Goal: Entertainment & Leisure: Consume media (video, audio)

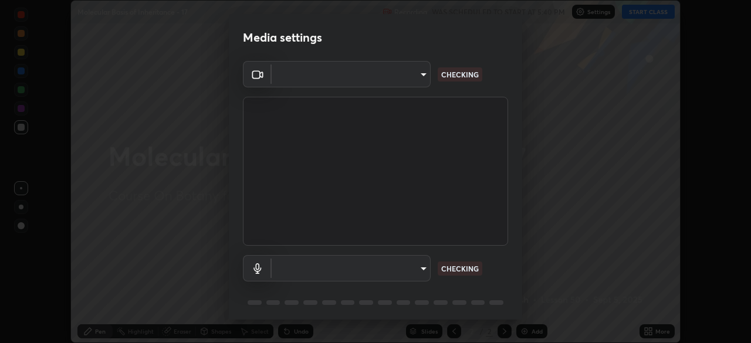
scroll to position [42, 0]
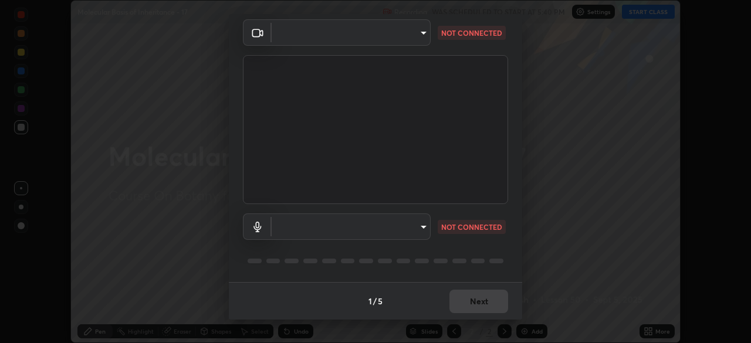
type input "c08bce05bf8d5aea718a1be68f52da0599af41aa0cc24399225b9d00f0db6711"
click at [421, 228] on body "Erase all Molecular Basis of Inheritance - 17 Recording WAS SCHEDULED TO START …" at bounding box center [375, 171] width 751 height 343
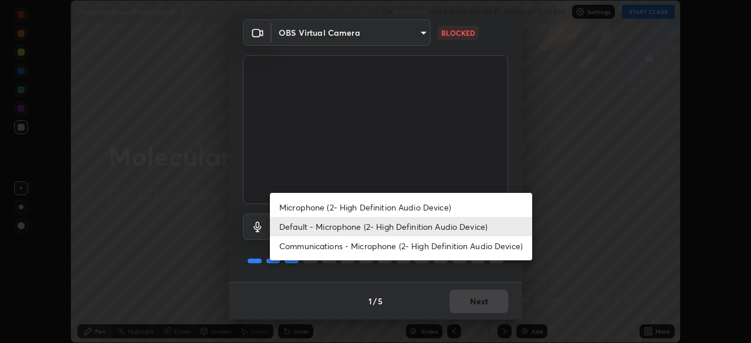
click at [428, 228] on li "Default - Microphone (2- High Definition Audio Device)" at bounding box center [401, 226] width 262 height 19
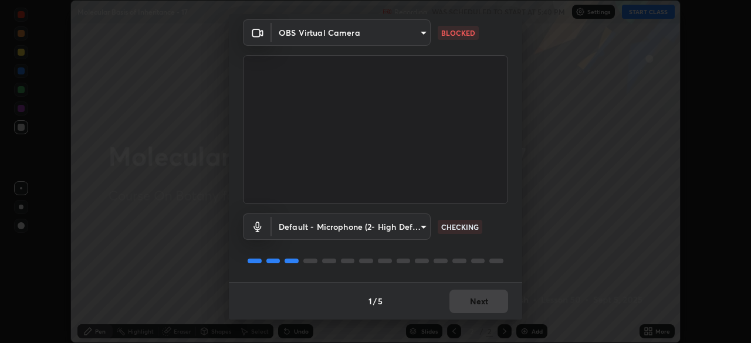
click at [422, 227] on body "Erase all Molecular Basis of Inheritance - 17 Recording WAS SCHEDULED TO START …" at bounding box center [375, 171] width 751 height 343
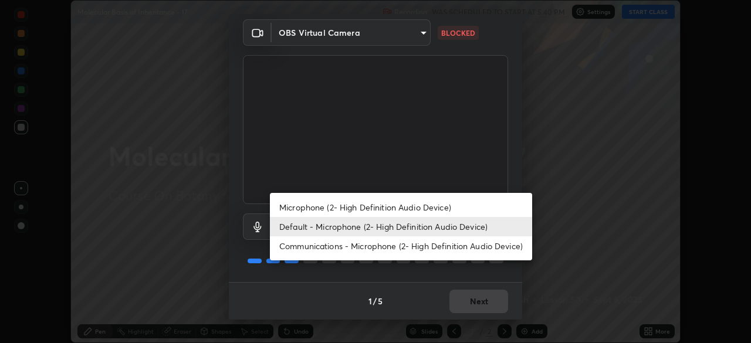
click at [421, 205] on li "Microphone (2- High Definition Audio Device)" at bounding box center [401, 207] width 262 height 19
type input "f62e13f0dc2c211b2e31b7d04ee83dbf57bd85d8f499c87d3582929809dfa27d"
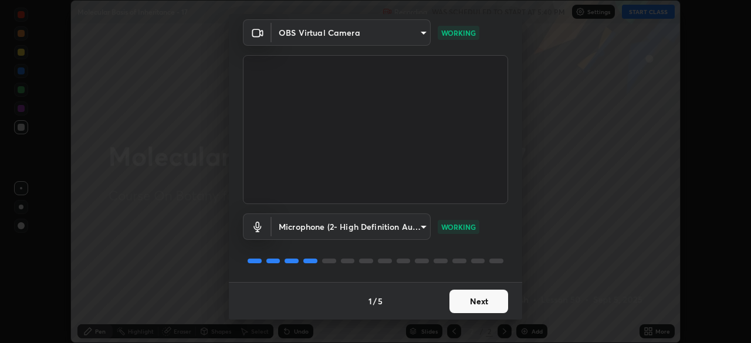
click at [466, 301] on button "Next" at bounding box center [478, 301] width 59 height 23
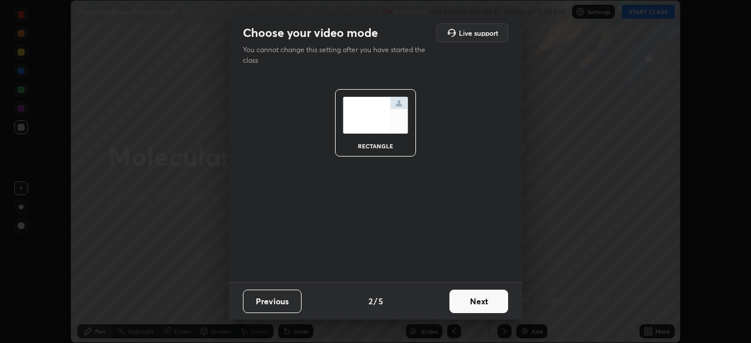
scroll to position [0, 0]
click at [481, 301] on button "Next" at bounding box center [478, 301] width 59 height 23
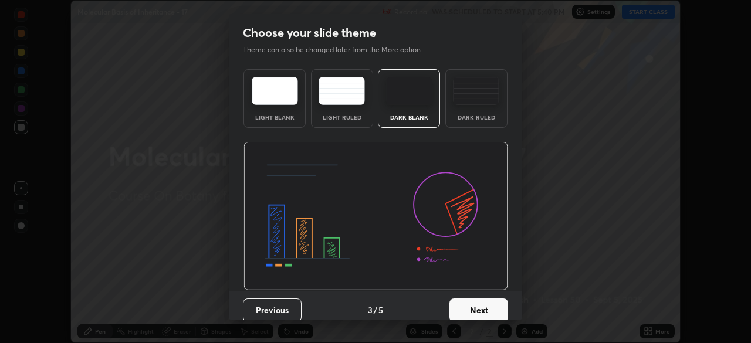
click at [483, 307] on button "Next" at bounding box center [478, 310] width 59 height 23
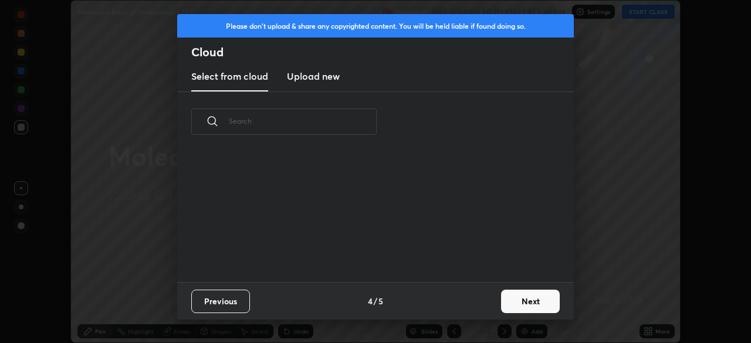
click at [521, 299] on button "Next" at bounding box center [530, 301] width 59 height 23
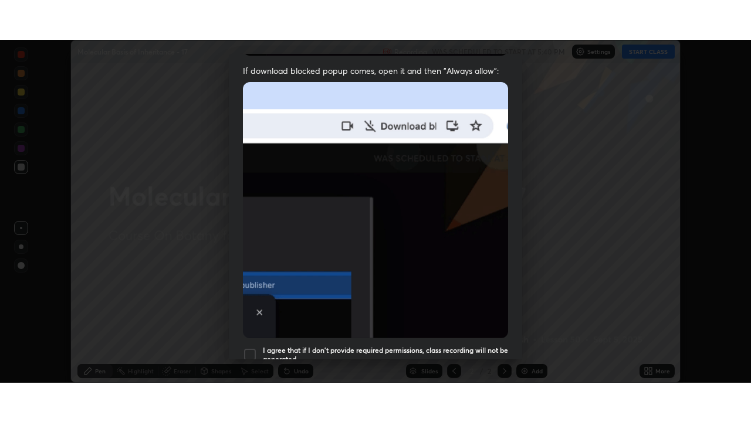
scroll to position [281, 0]
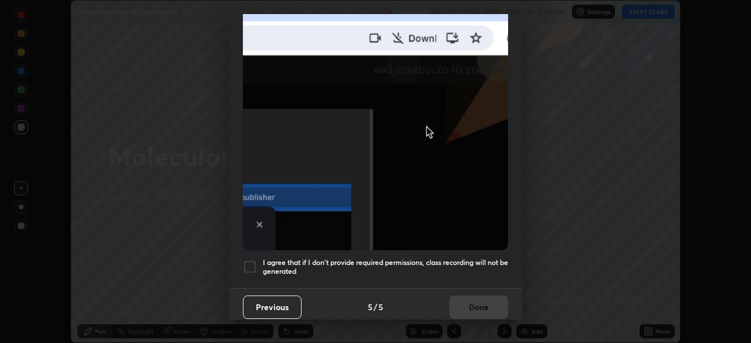
click at [252, 260] on div at bounding box center [250, 267] width 14 height 14
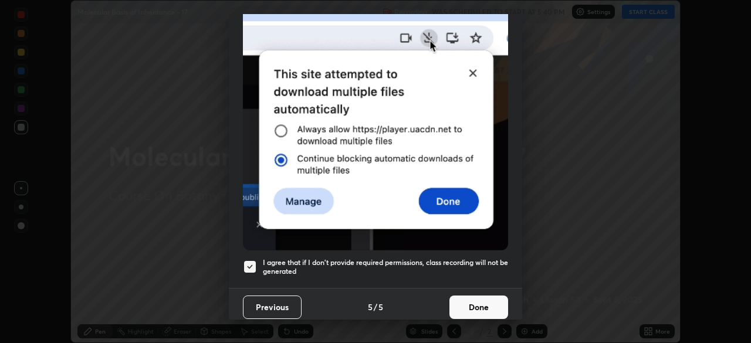
click at [475, 300] on button "Done" at bounding box center [478, 307] width 59 height 23
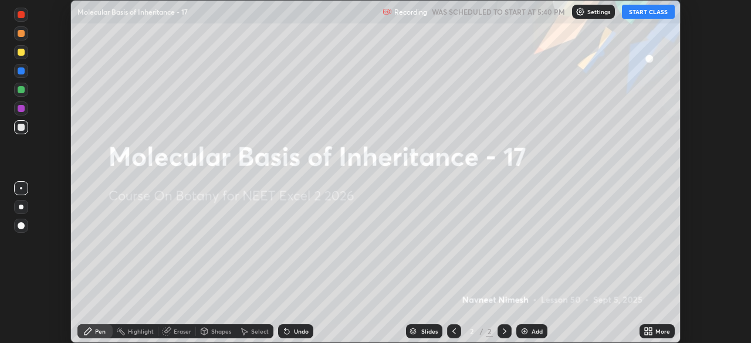
click at [648, 330] on icon at bounding box center [647, 331] width 9 height 9
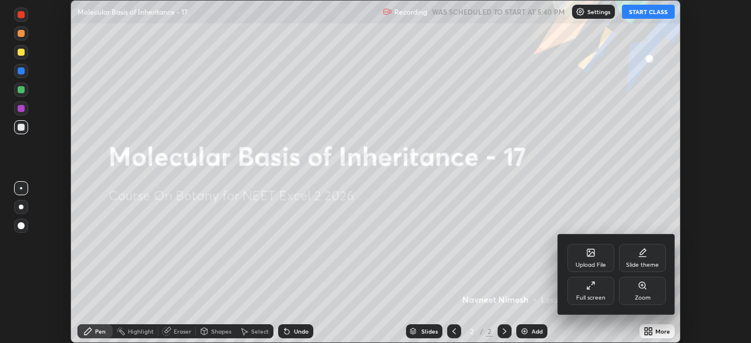
click at [592, 282] on icon at bounding box center [593, 283] width 2 height 2
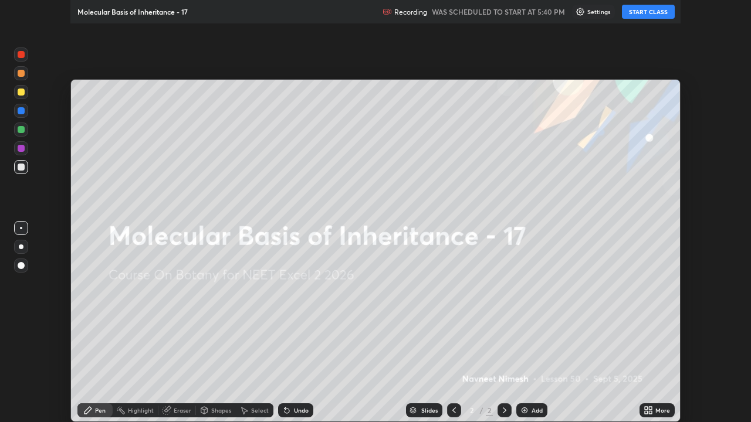
scroll to position [422, 751]
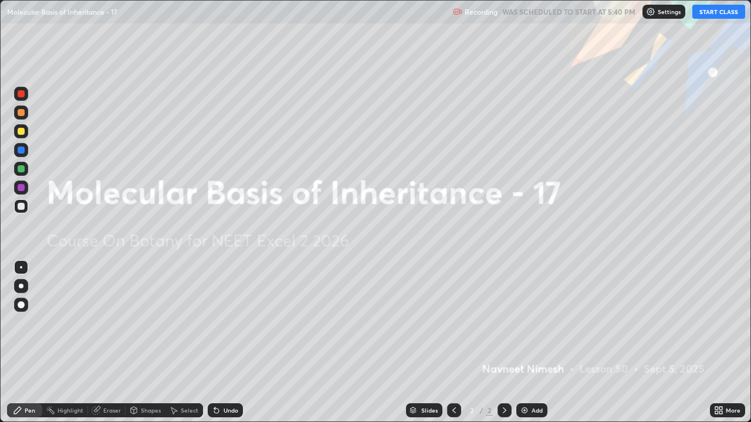
click at [707, 15] on button "START CLASS" at bounding box center [718, 12] width 53 height 14
click at [528, 343] on div "Add" at bounding box center [531, 411] width 31 height 14
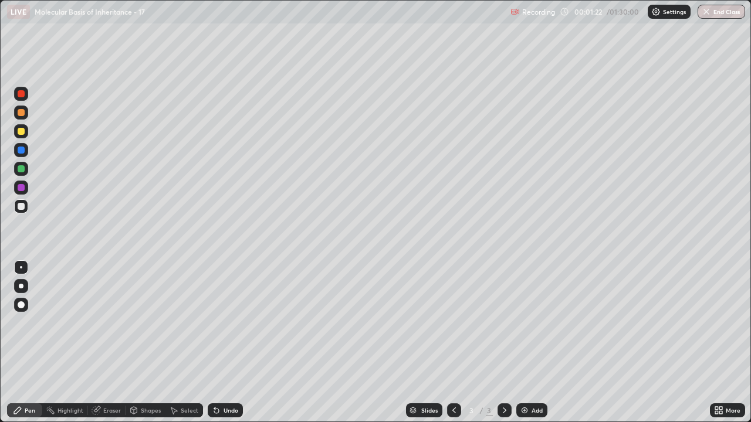
click at [436, 11] on div "LIVE Molecular Basis of Inheritance - 17" at bounding box center [256, 11] width 499 height 23
click at [23, 303] on div at bounding box center [21, 304] width 7 height 7
click at [24, 114] on div at bounding box center [21, 112] width 7 height 7
click at [587, 23] on div "Recording 00:18:00 / 01:30:00 Settings End Class" at bounding box center [627, 12] width 235 height 23
click at [214, 343] on icon at bounding box center [214, 408] width 1 height 1
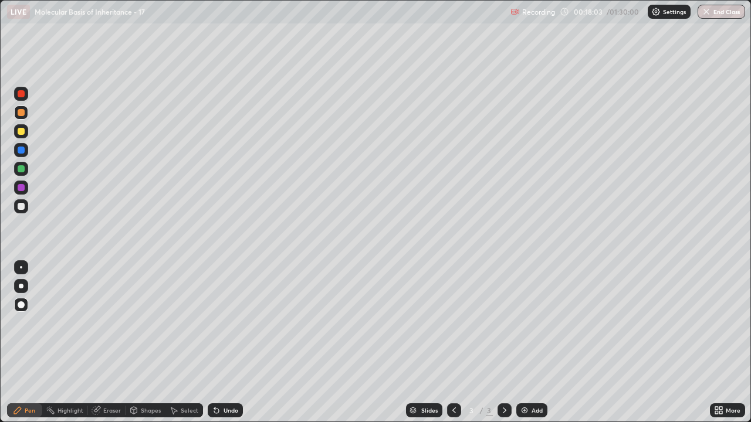
click at [471, 343] on div "3" at bounding box center [472, 410] width 12 height 7
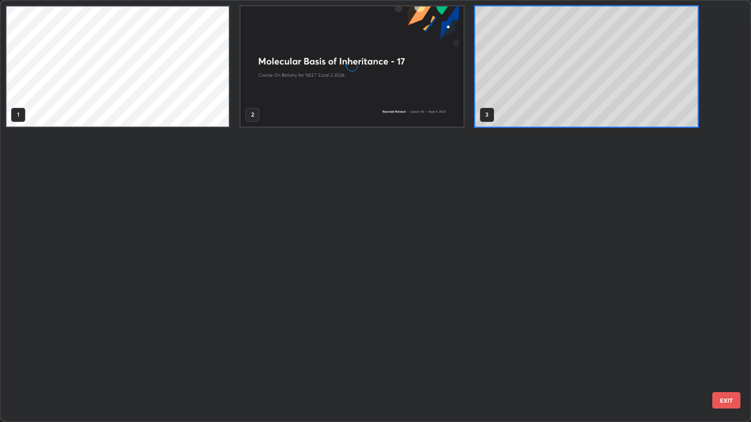
scroll to position [418, 744]
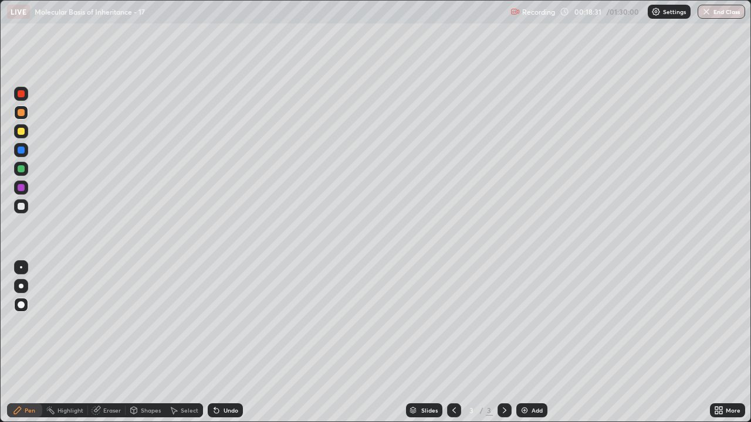
click at [110, 343] on div "Eraser" at bounding box center [112, 411] width 18 height 6
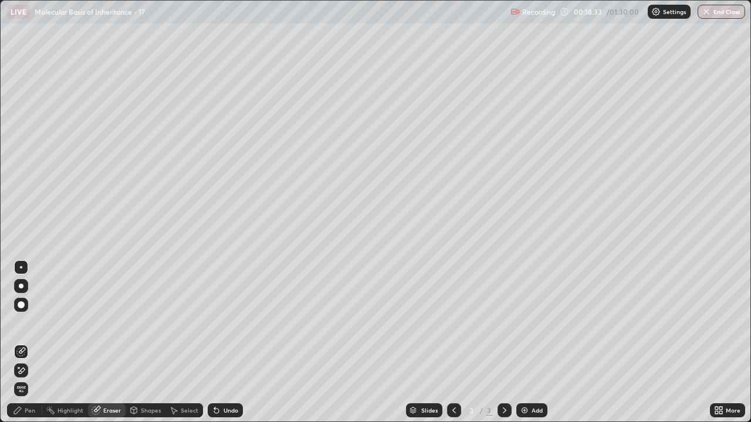
click at [19, 343] on icon at bounding box center [20, 371] width 9 height 10
click at [216, 343] on div "Undo" at bounding box center [225, 411] width 35 height 14
click at [214, 343] on icon at bounding box center [214, 408] width 1 height 1
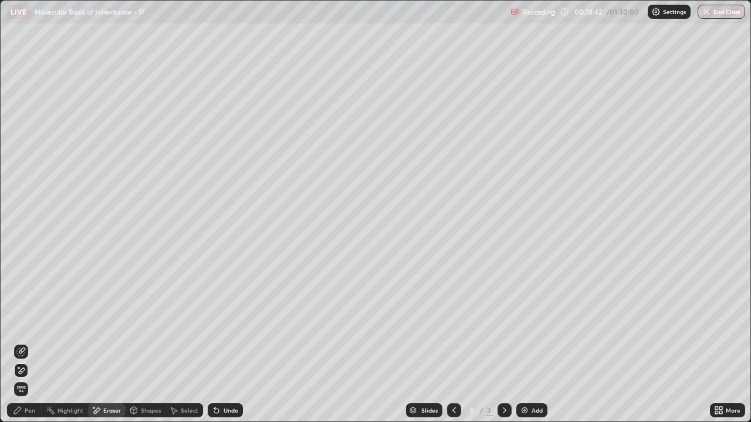
click at [25, 343] on div "Pen" at bounding box center [24, 411] width 35 height 14
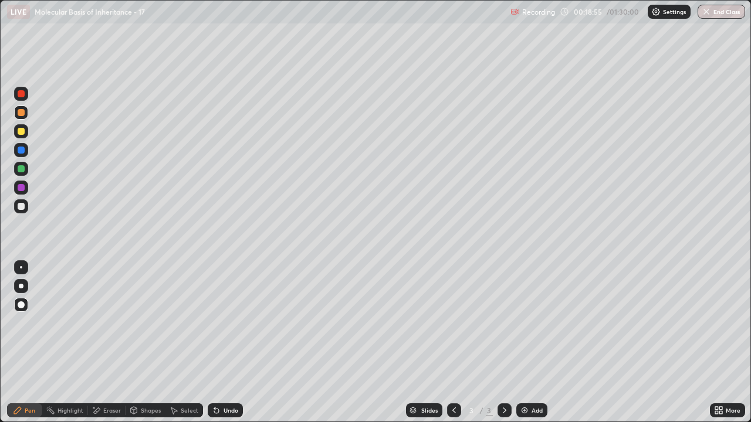
click at [109, 343] on div "Eraser" at bounding box center [112, 411] width 18 height 6
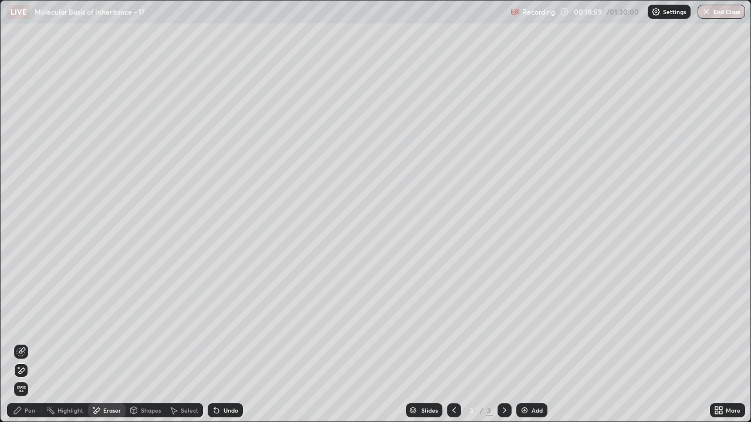
click at [28, 343] on div "Pen" at bounding box center [30, 411] width 11 height 6
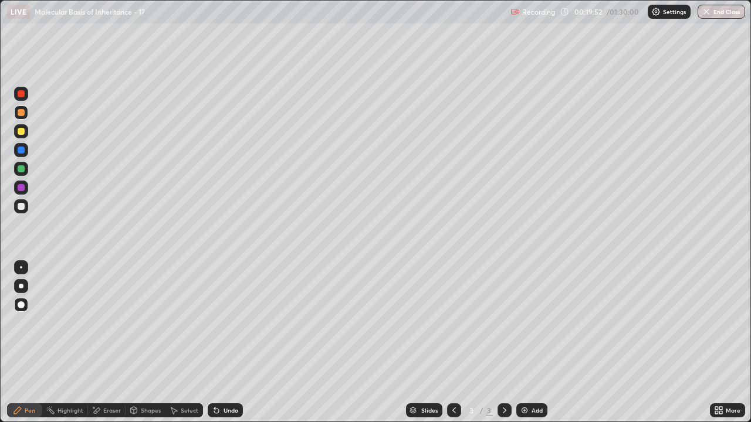
click at [214, 343] on icon at bounding box center [214, 408] width 1 height 1
click at [212, 343] on div "Undo" at bounding box center [225, 411] width 35 height 14
click at [214, 343] on icon at bounding box center [214, 408] width 1 height 1
click at [22, 165] on div at bounding box center [21, 168] width 7 height 7
click at [214, 343] on icon at bounding box center [214, 408] width 1 height 1
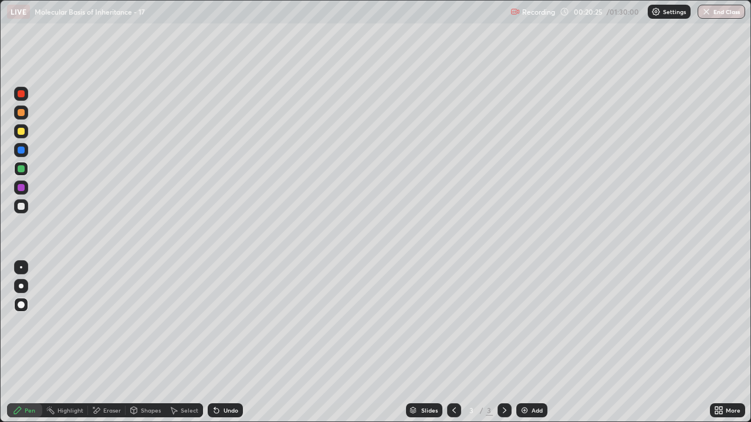
click at [627, 21] on div "Recording 00:20:25 / 01:30:00 Settings End Class" at bounding box center [627, 12] width 235 height 23
click at [21, 191] on div at bounding box center [21, 187] width 7 height 7
click at [22, 170] on div at bounding box center [21, 168] width 7 height 7
click at [23, 205] on div at bounding box center [21, 206] width 7 height 7
click at [110, 343] on div "Eraser" at bounding box center [112, 411] width 18 height 6
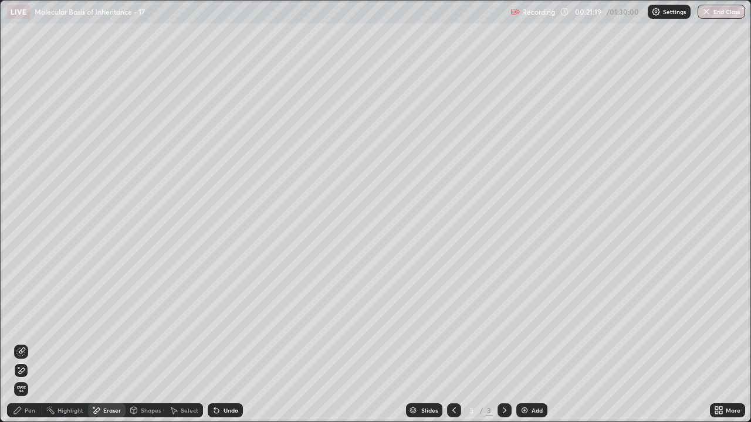
click at [35, 343] on div "Pen" at bounding box center [30, 411] width 11 height 6
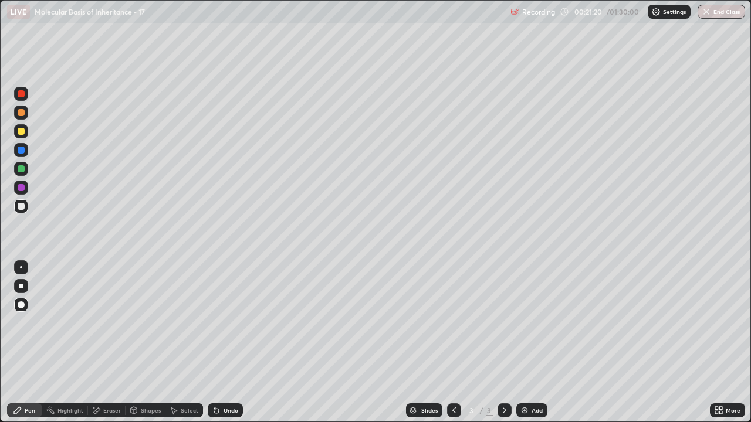
click at [24, 205] on div at bounding box center [21, 206] width 7 height 7
click at [219, 343] on div "Undo" at bounding box center [225, 411] width 35 height 14
click at [221, 343] on div "Undo" at bounding box center [225, 411] width 35 height 14
click at [18, 151] on div at bounding box center [21, 150] width 7 height 7
click at [22, 188] on div at bounding box center [21, 187] width 7 height 7
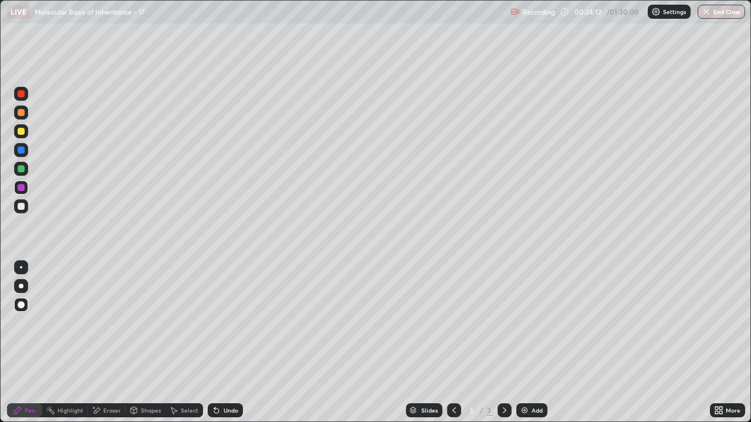
click at [214, 343] on icon at bounding box center [216, 411] width 5 height 5
click at [19, 206] on div at bounding box center [21, 206] width 7 height 7
click at [22, 189] on div at bounding box center [21, 187] width 7 height 7
click at [111, 343] on div "Eraser" at bounding box center [112, 411] width 18 height 6
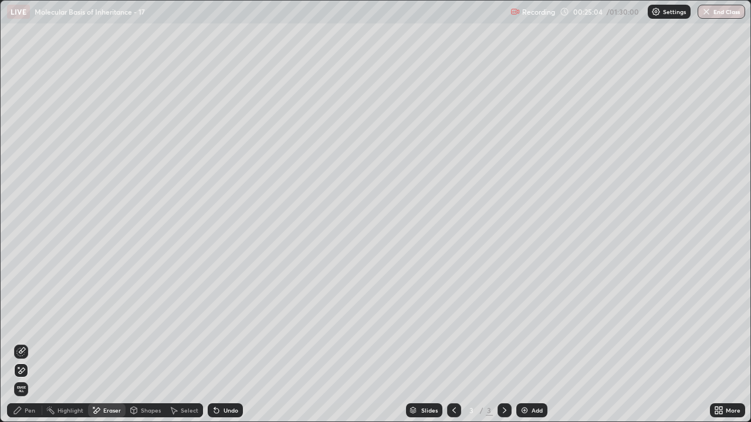
click at [34, 343] on div "Pen" at bounding box center [24, 411] width 35 height 14
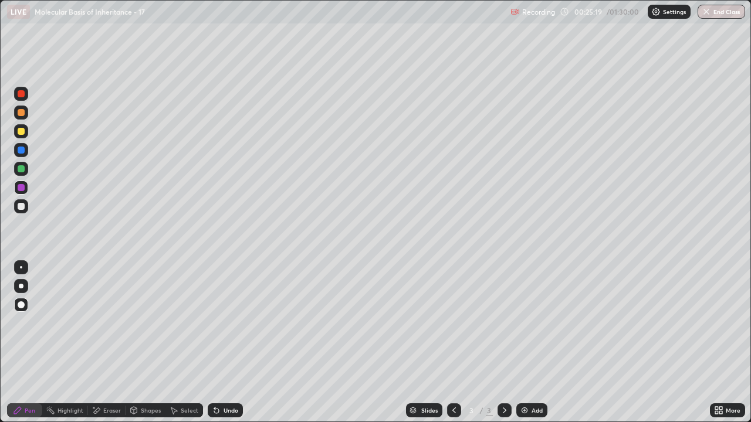
click at [21, 206] on div at bounding box center [21, 206] width 7 height 7
click at [22, 205] on div at bounding box center [21, 206] width 7 height 7
click at [112, 343] on div "Eraser" at bounding box center [112, 411] width 18 height 6
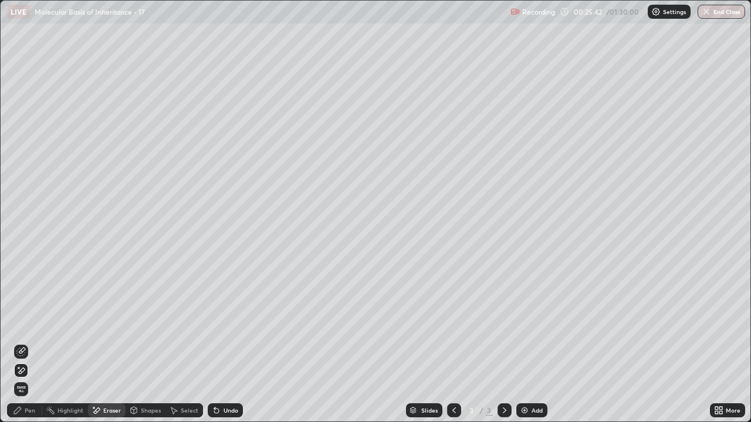
click at [35, 343] on div "Pen" at bounding box center [24, 411] width 35 height 14
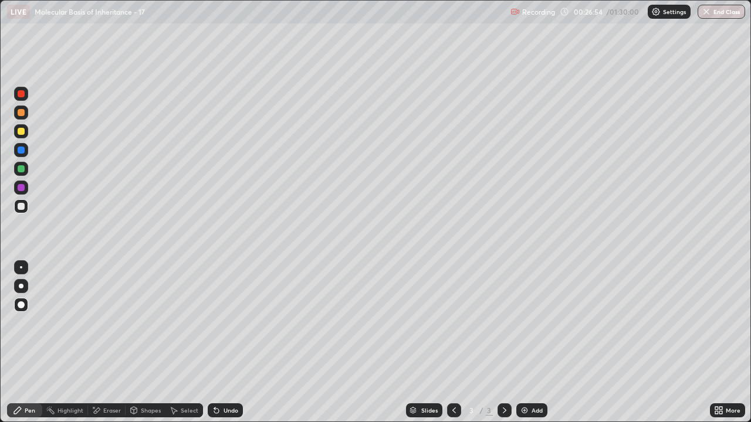
click at [23, 206] on div at bounding box center [21, 206] width 7 height 7
click at [21, 133] on div at bounding box center [21, 131] width 7 height 7
click at [23, 203] on div at bounding box center [21, 206] width 7 height 7
click at [22, 208] on div at bounding box center [21, 206] width 7 height 7
click at [22, 205] on div at bounding box center [21, 206] width 7 height 7
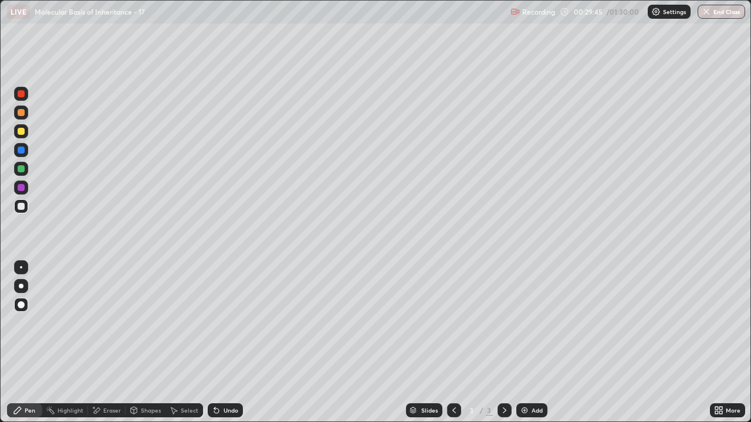
click at [23, 114] on div at bounding box center [21, 112] width 7 height 7
click at [221, 343] on div "Undo" at bounding box center [225, 411] width 35 height 14
click at [219, 343] on icon at bounding box center [216, 410] width 9 height 9
click at [225, 343] on div "Undo" at bounding box center [225, 411] width 35 height 14
click at [24, 204] on div at bounding box center [21, 206] width 7 height 7
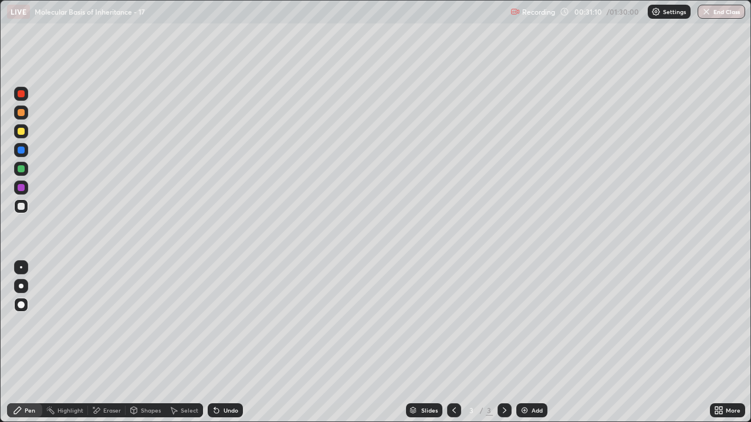
click at [219, 343] on div "Undo" at bounding box center [225, 411] width 35 height 14
click at [529, 343] on div "Add" at bounding box center [531, 411] width 31 height 14
click at [24, 113] on div at bounding box center [21, 112] width 7 height 7
click at [214, 343] on icon at bounding box center [216, 411] width 5 height 5
click at [452, 343] on icon at bounding box center [453, 410] width 9 height 9
